Goal: Task Accomplishment & Management: Use online tool/utility

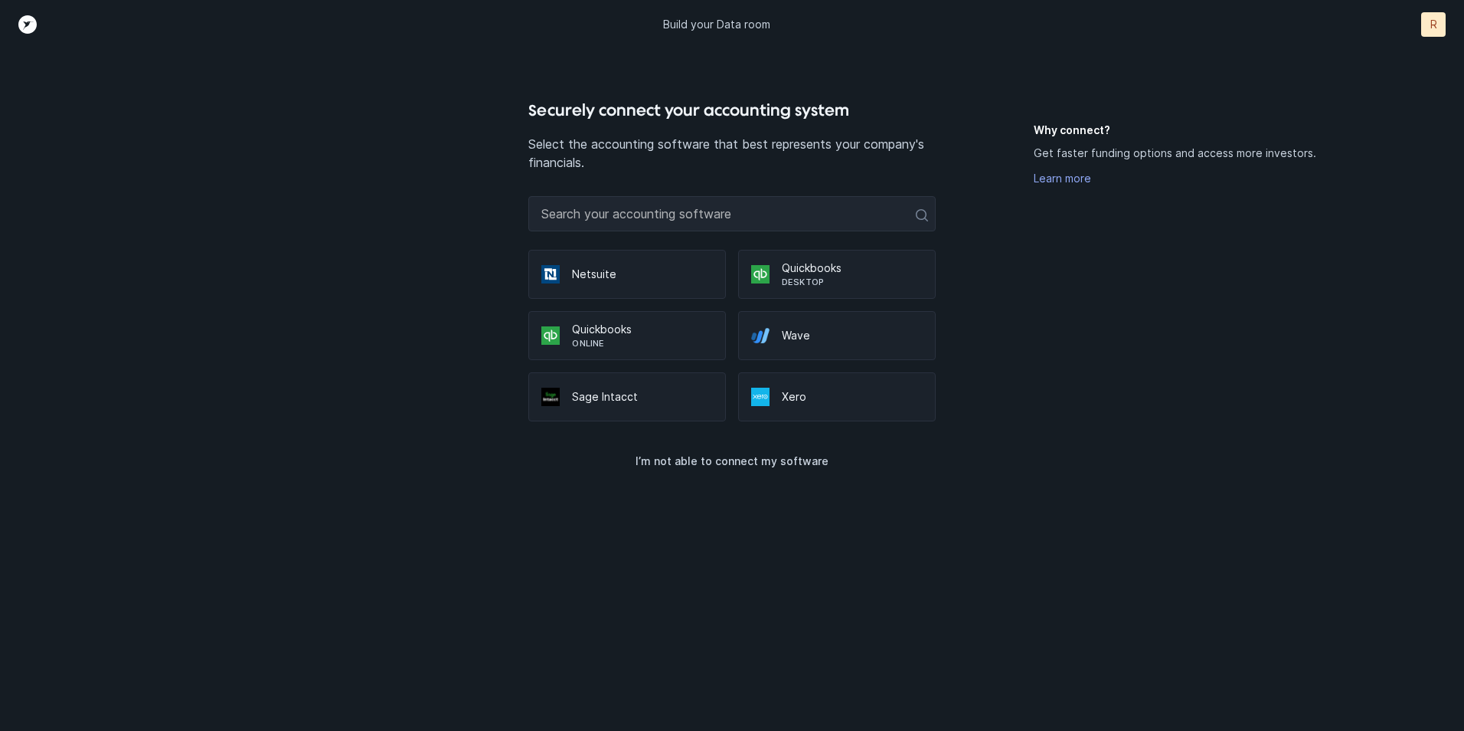
click at [810, 262] on p "Quickbooks" at bounding box center [852, 267] width 141 height 15
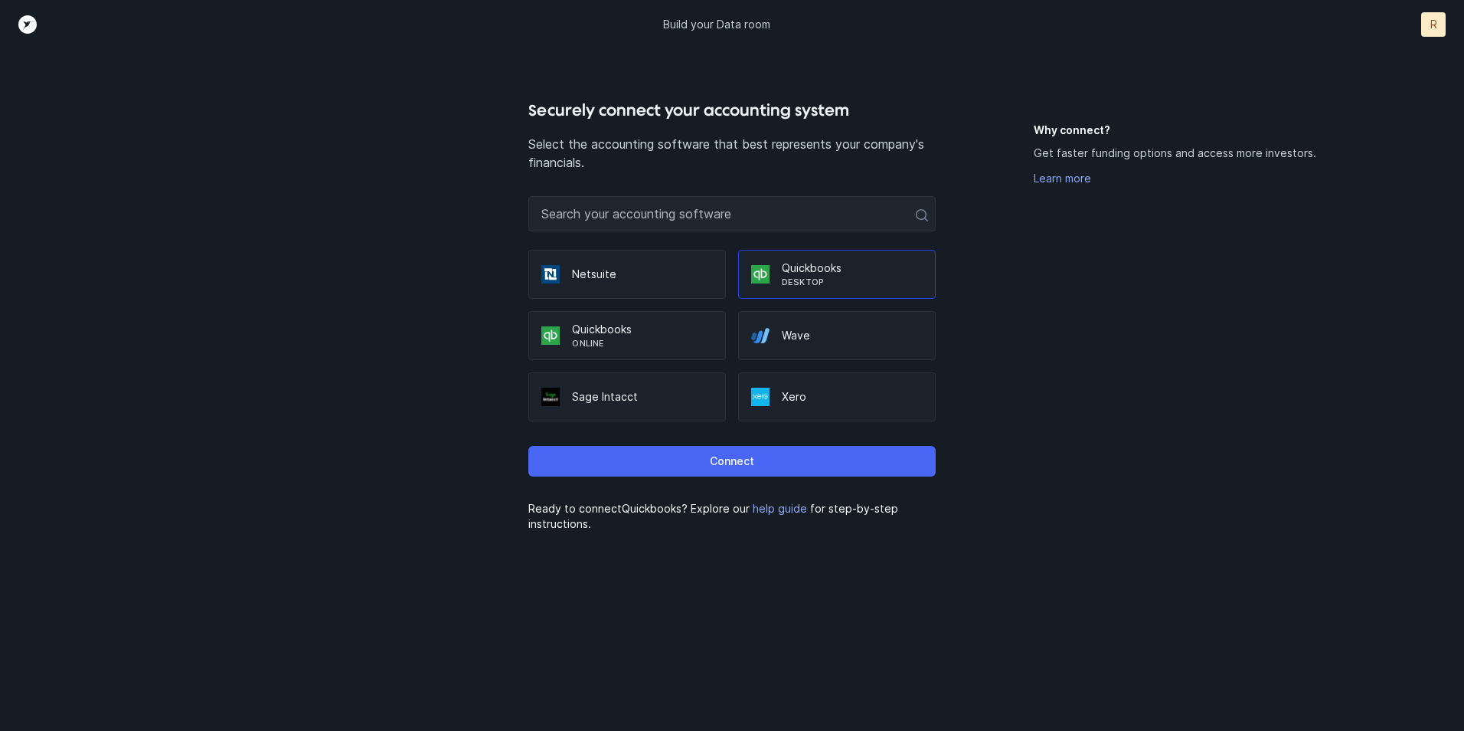
click at [778, 459] on button "Connect" at bounding box center [731, 461] width 407 height 31
click at [744, 459] on p "Connect" at bounding box center [732, 461] width 44 height 18
